Goal: Task Accomplishment & Management: Manage account settings

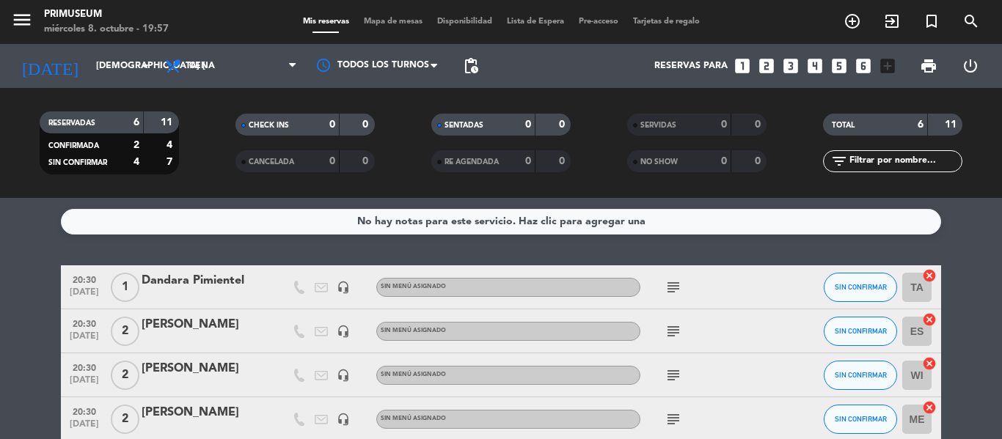
click at [125, 84] on div "[DATE] jue. [DATE] arrow_drop_down" at bounding box center [84, 66] width 147 height 44
click at [95, 50] on div "[DATE] jue. [DATE] arrow_drop_down" at bounding box center [84, 66] width 147 height 32
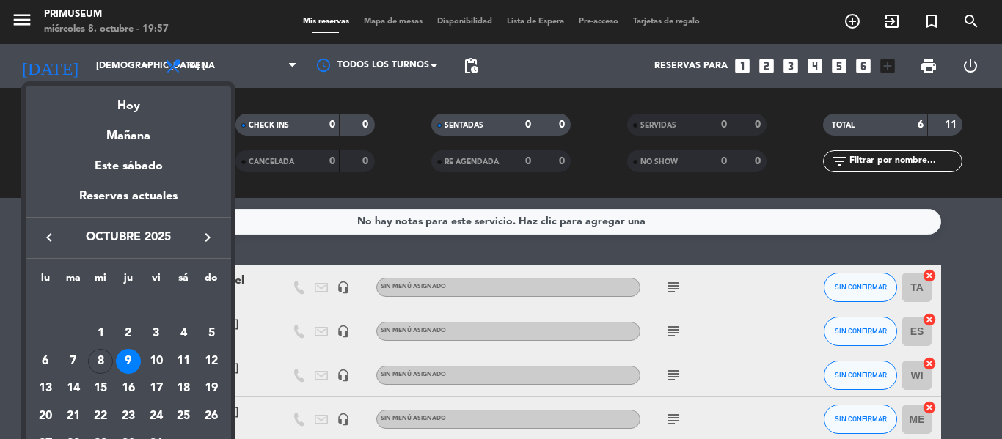
click at [131, 360] on div "9" at bounding box center [128, 361] width 25 height 25
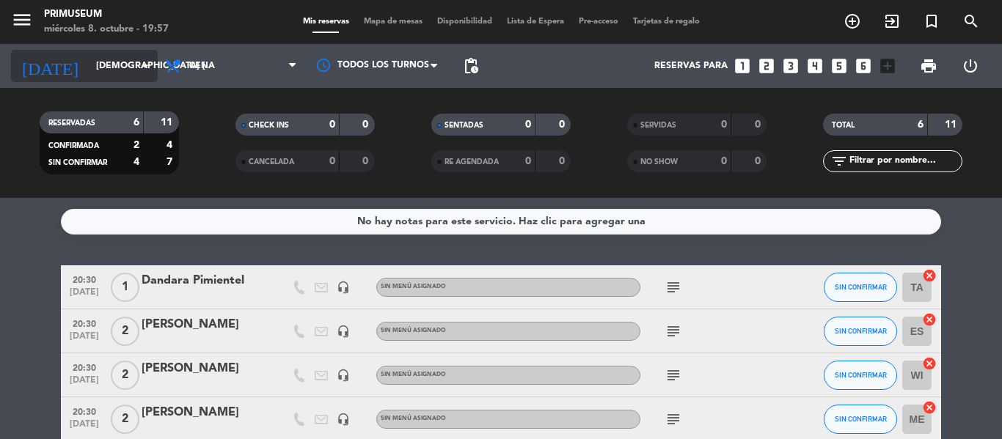
click at [89, 73] on input "[DEMOGRAPHIC_DATA] [DATE]" at bounding box center [151, 66] width 124 height 25
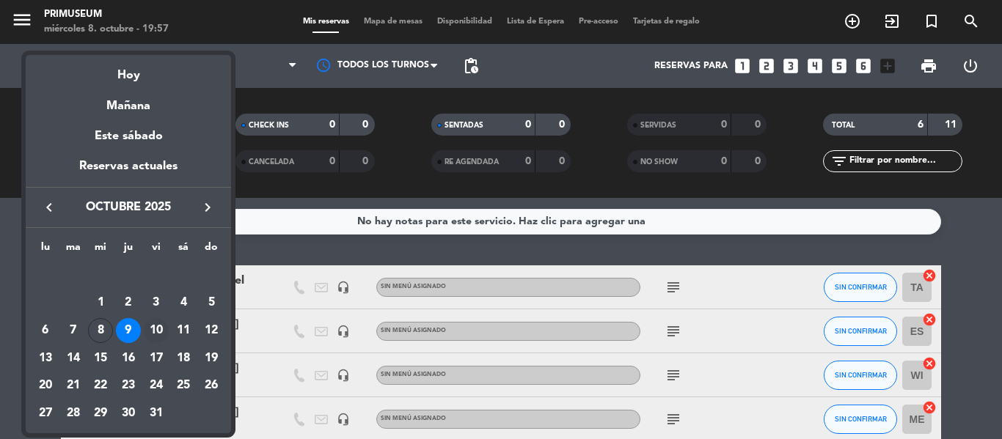
click at [160, 329] on div "10" at bounding box center [156, 330] width 25 height 25
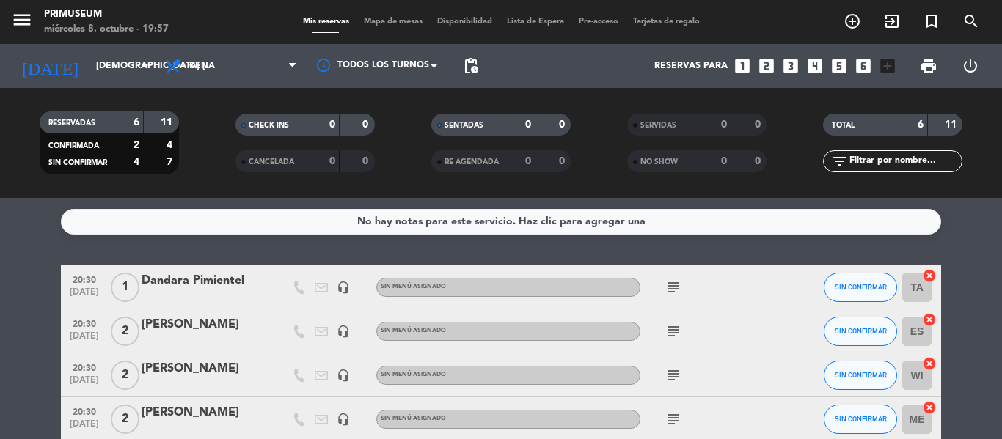
type input "vie. [DATE]"
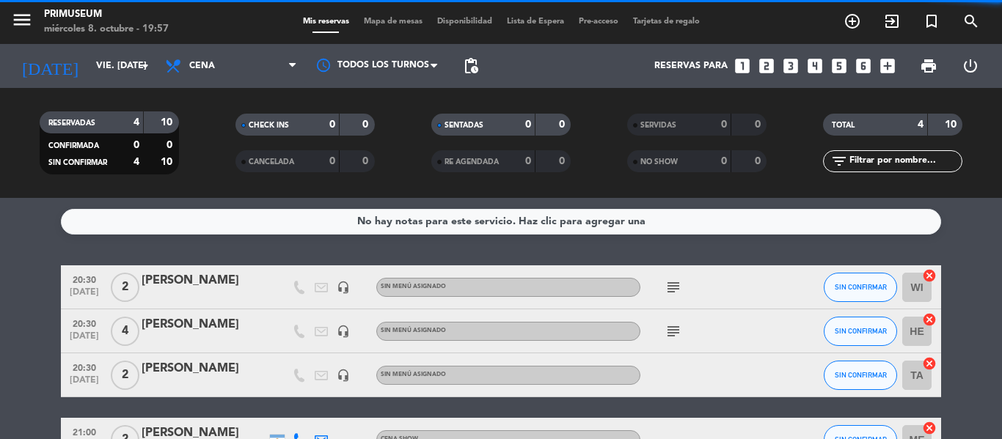
click at [24, 306] on bookings-row "20:30 [DATE] 2 [PERSON_NAME] headset_mic Sin menú asignado subject SIN CONFIRMA…" at bounding box center [501, 364] width 1002 height 197
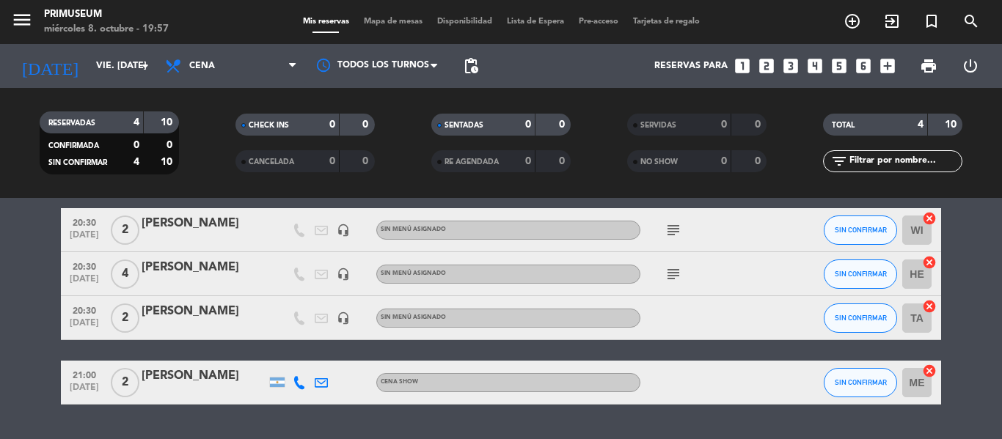
scroll to position [59, 0]
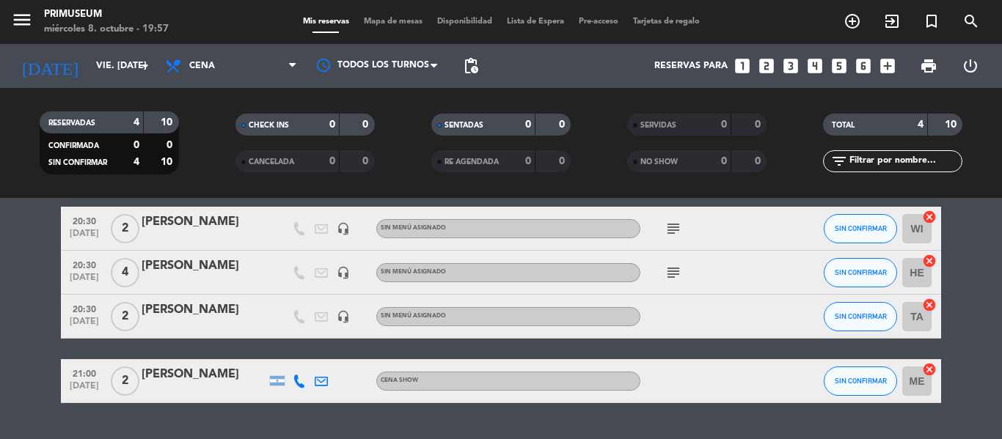
click at [152, 302] on div "[PERSON_NAME]" at bounding box center [204, 310] width 125 height 19
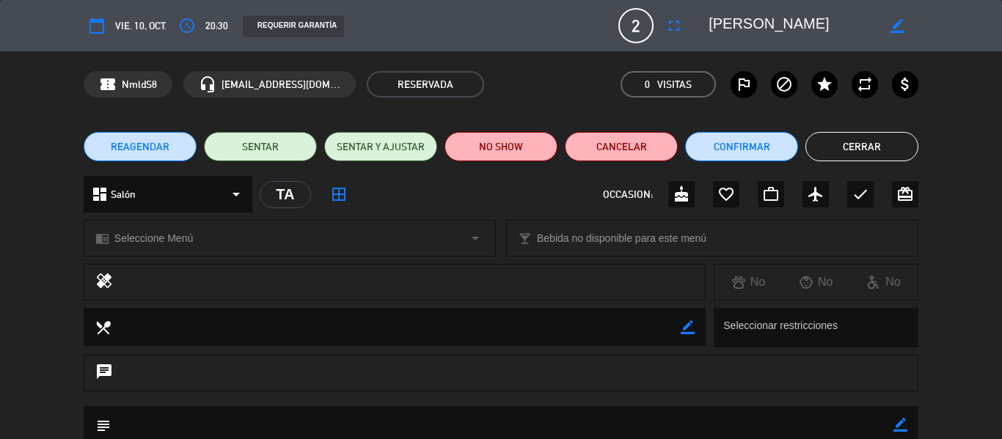
click at [902, 27] on icon "border_color" at bounding box center [898, 26] width 14 height 14
click at [902, 27] on icon at bounding box center [898, 26] width 14 height 14
click at [898, 29] on icon "border_color" at bounding box center [898, 26] width 14 height 14
click at [898, 29] on icon at bounding box center [898, 26] width 14 height 14
click at [898, 29] on icon "border_color" at bounding box center [898, 26] width 14 height 14
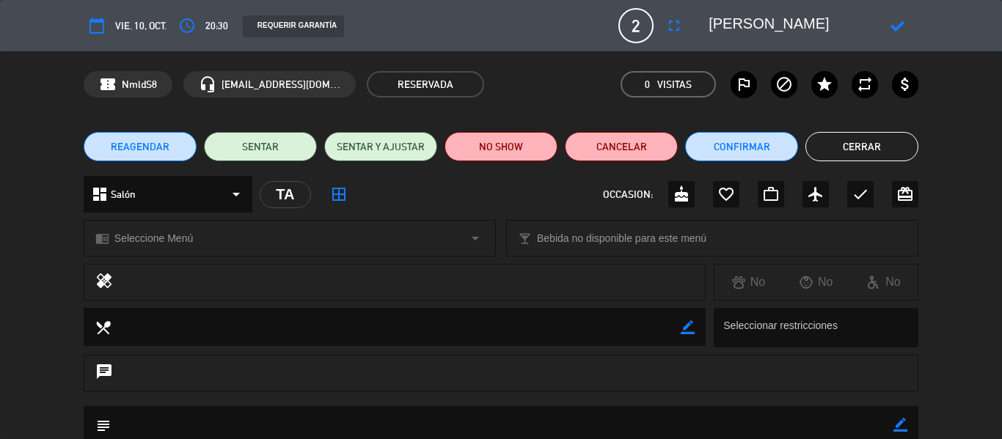
click at [898, 29] on icon at bounding box center [898, 26] width 14 height 14
click at [140, 160] on button "REAGENDAR" at bounding box center [140, 146] width 113 height 29
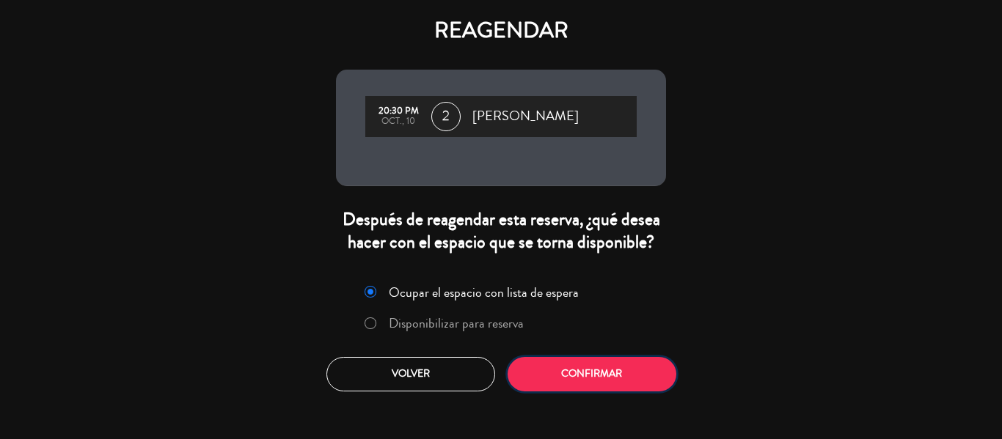
click at [580, 366] on button "Confirmar" at bounding box center [592, 374] width 169 height 34
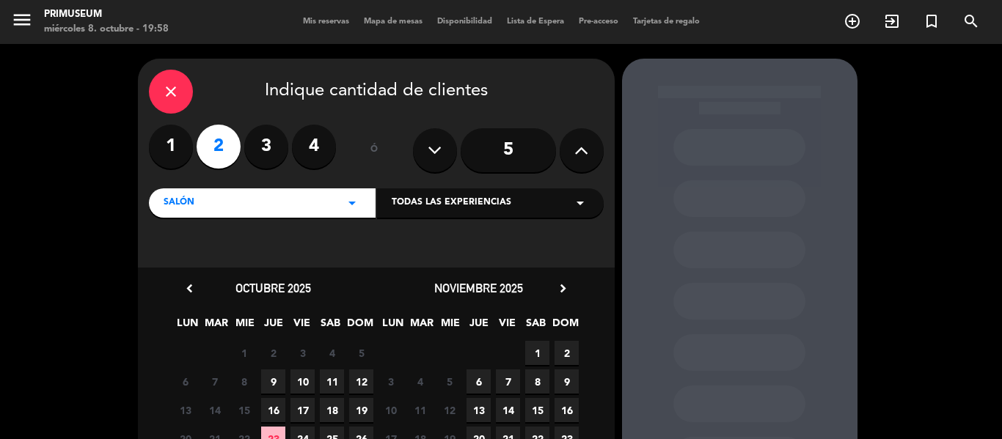
click at [69, 311] on div "close Indique cantidad de clientes 1 2 3 4 ó 5 Salón arrow_drop_down Todas las …" at bounding box center [501, 307] width 1002 height 527
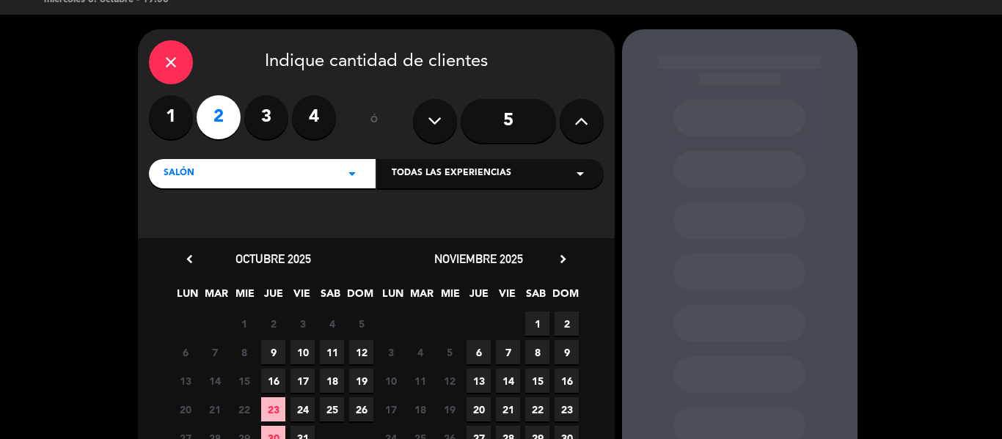
scroll to position [59, 0]
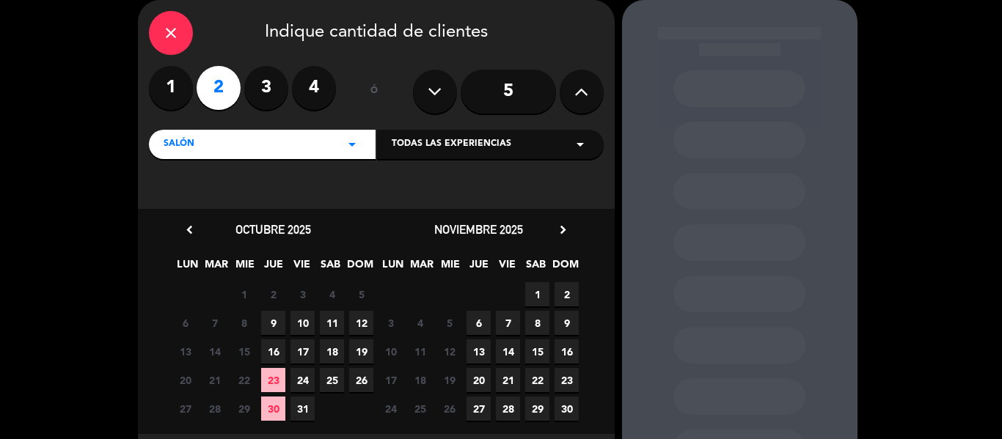
click at [310, 322] on span "10" at bounding box center [303, 323] width 24 height 24
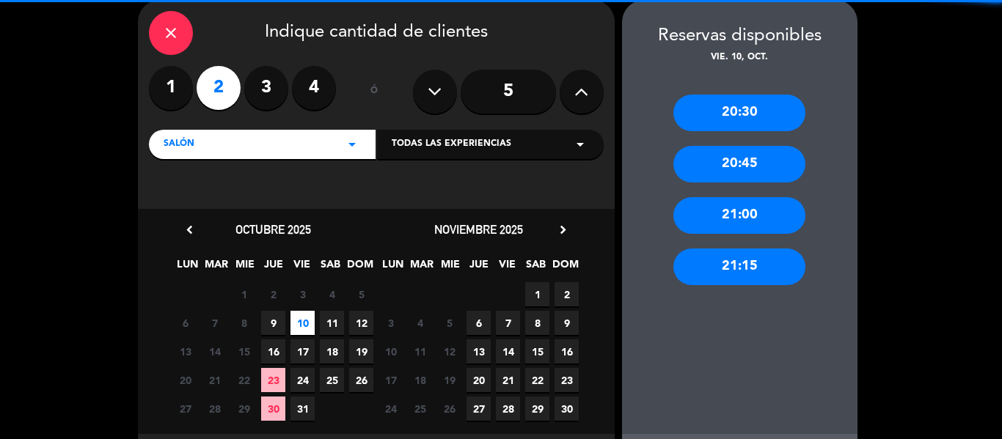
click at [330, 327] on span "11" at bounding box center [332, 323] width 24 height 24
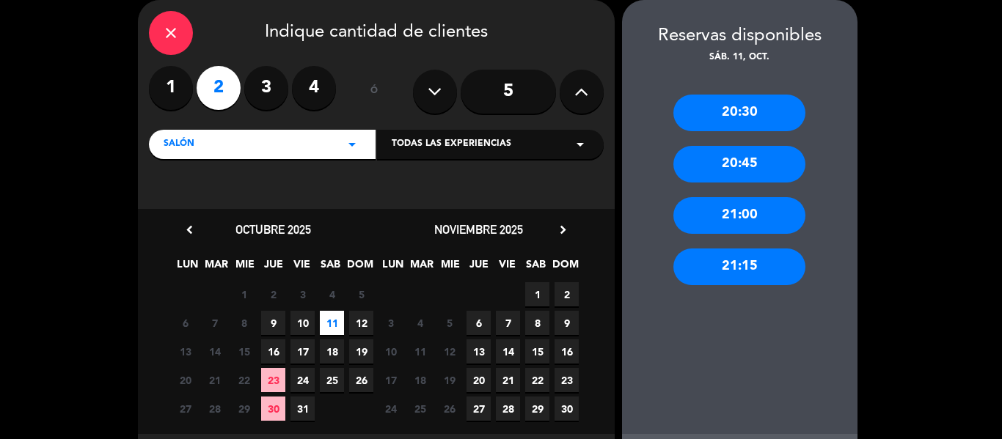
click at [745, 129] on div "20:30" at bounding box center [740, 113] width 132 height 37
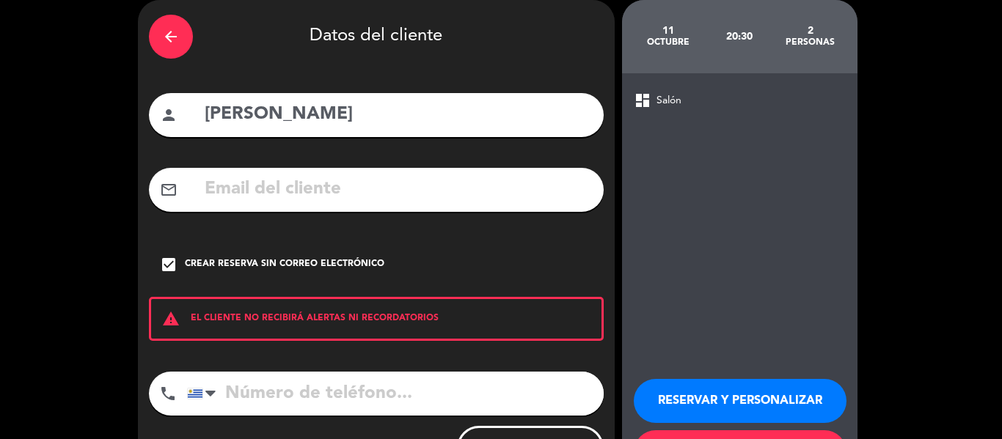
click at [762, 393] on button "RESERVAR Y PERSONALIZAR" at bounding box center [740, 401] width 213 height 44
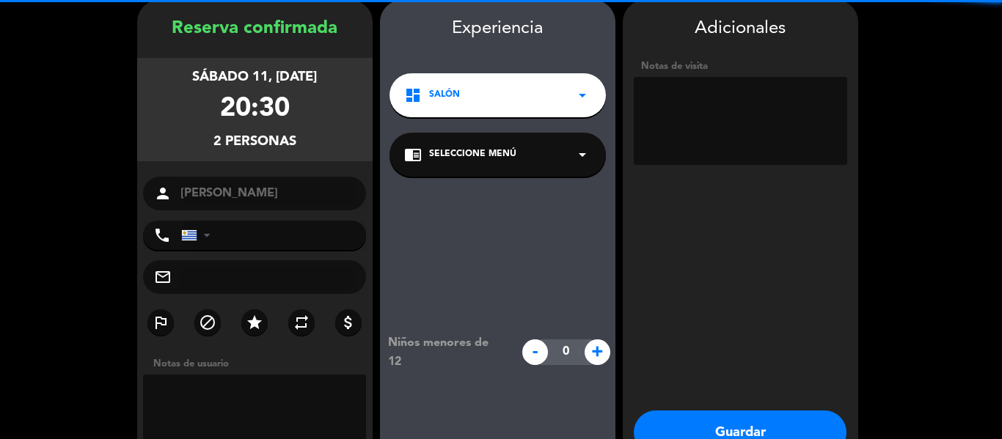
click at [762, 393] on div "Adicionales Notas de visita Guardar Cerrar" at bounding box center [741, 257] width 236 height 514
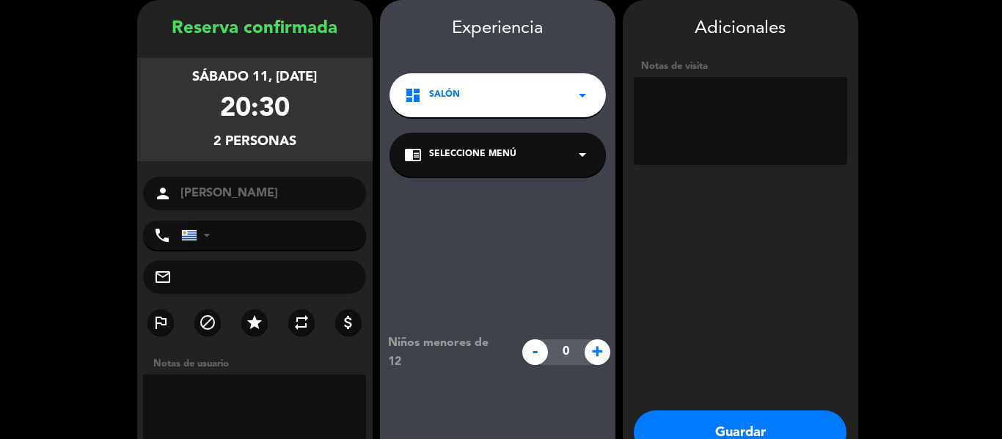
click at [745, 415] on button "Guardar" at bounding box center [740, 433] width 213 height 44
